Goal: Find specific page/section: Find specific page/section

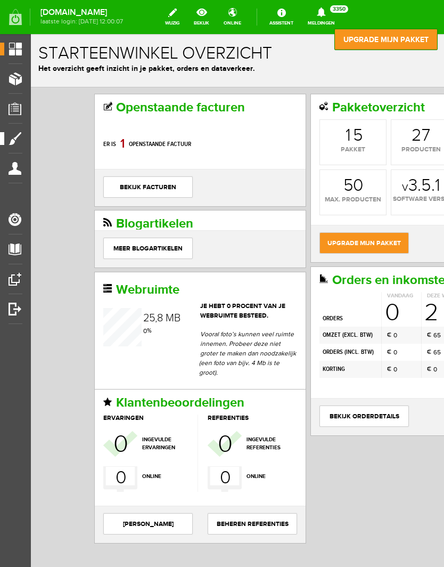
click at [21, 138] on span "Vormgeving" at bounding box center [29, 138] width 50 height 9
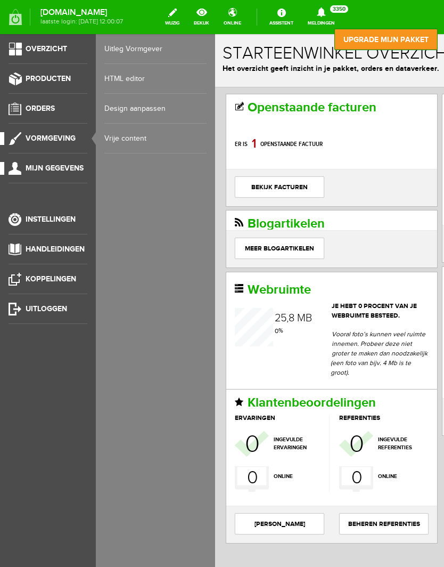
click at [27, 163] on link "Mijn gegevens" at bounding box center [43, 168] width 87 height 13
click at [23, 108] on link "Orders" at bounding box center [43, 108] width 87 height 13
click at [128, 115] on link "Klantgegevens" at bounding box center [155, 109] width 102 height 30
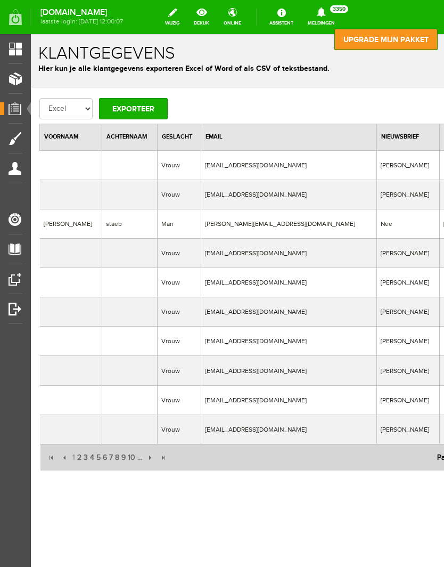
type input "jamilla"
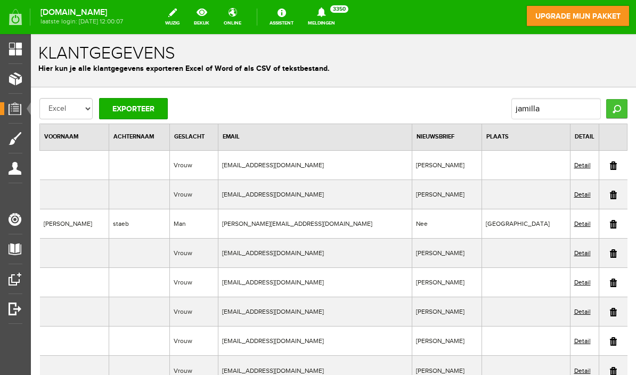
click at [444, 113] on input "Zoeken" at bounding box center [616, 108] width 21 height 19
click at [444, 110] on input "Zoeken" at bounding box center [616, 108] width 21 height 19
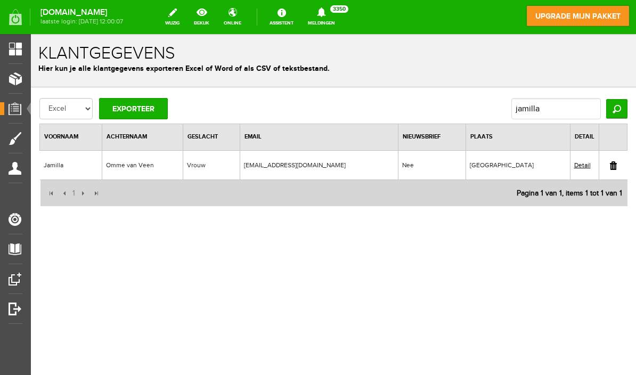
click at [444, 164] on link "Detail" at bounding box center [582, 164] width 17 height 7
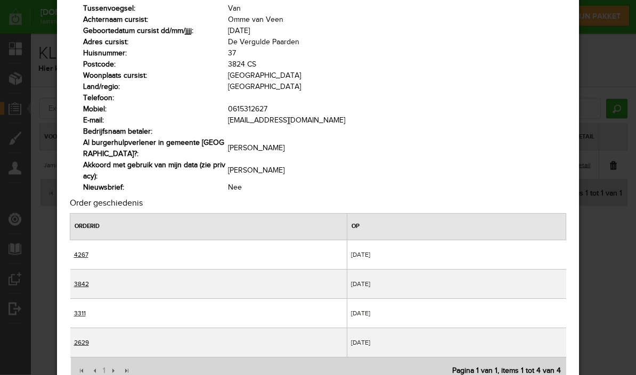
scroll to position [76, 0]
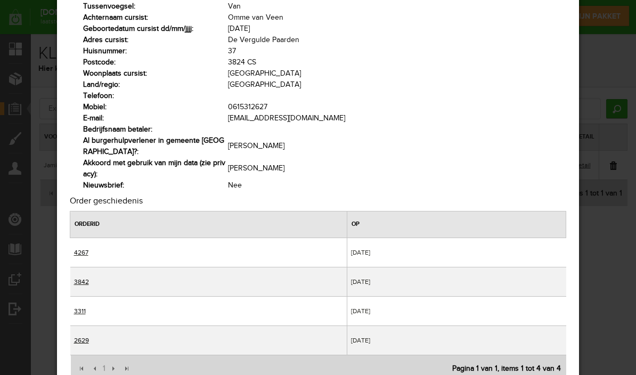
click at [85, 254] on link "4267" at bounding box center [81, 252] width 14 height 7
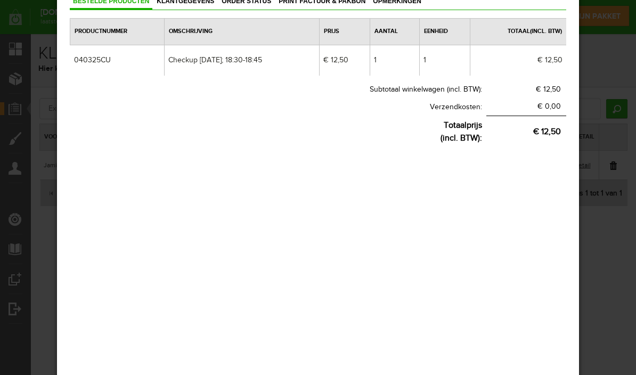
scroll to position [0, 0]
